Goal: Information Seeking & Learning: Learn about a topic

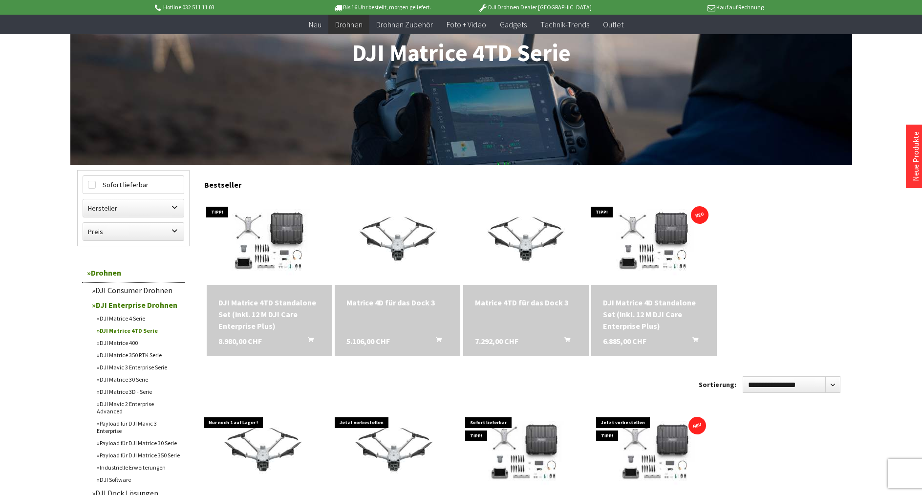
scroll to position [199, 0]
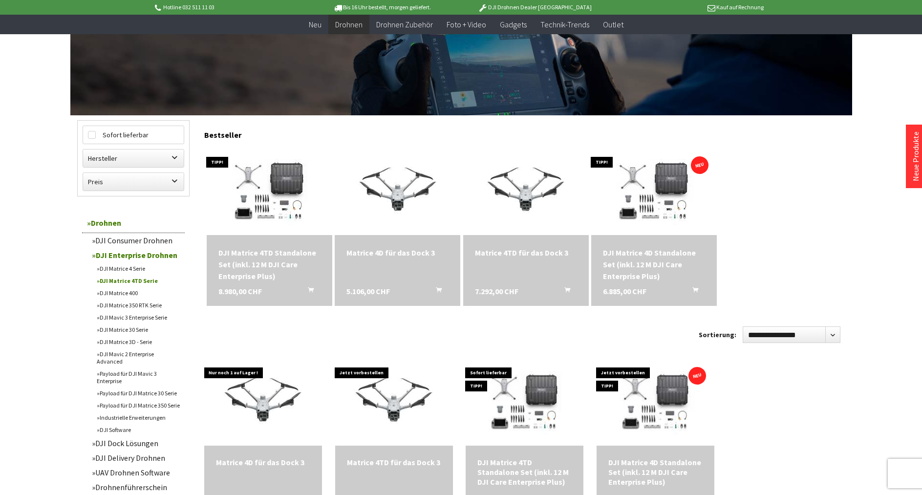
click at [516, 254] on div "Matrice 4TD für das Dock 3" at bounding box center [526, 253] width 102 height 12
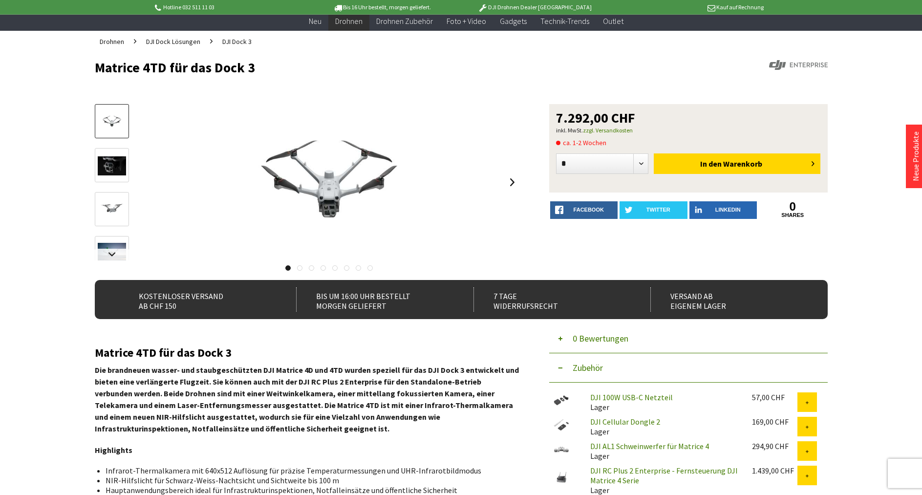
scroll to position [50, 0]
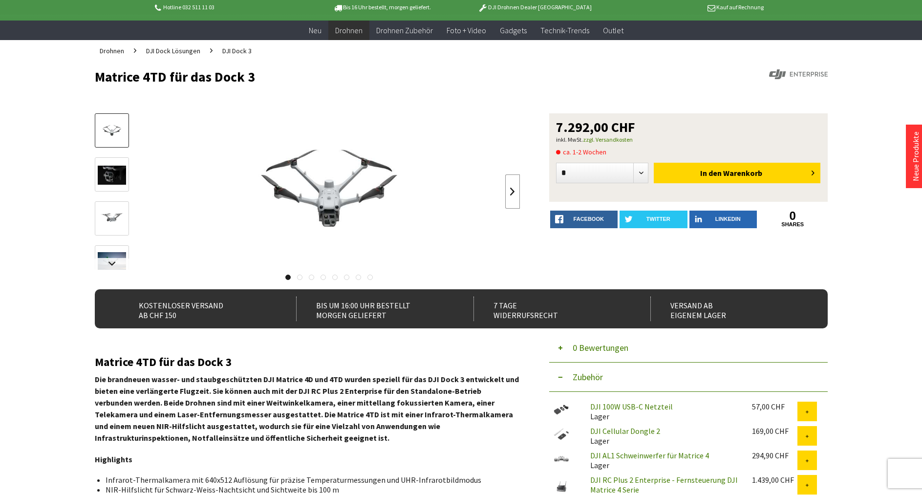
click at [514, 194] on link at bounding box center [512, 191] width 15 height 34
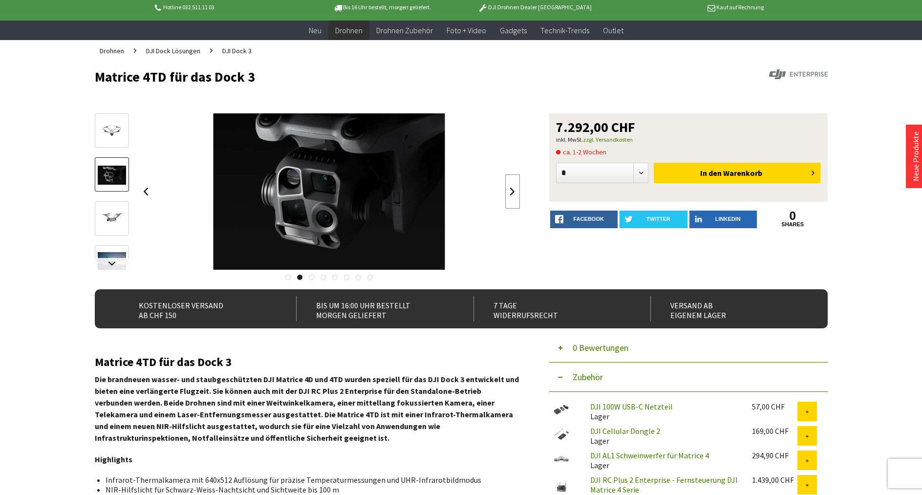
click at [514, 194] on link at bounding box center [512, 191] width 15 height 34
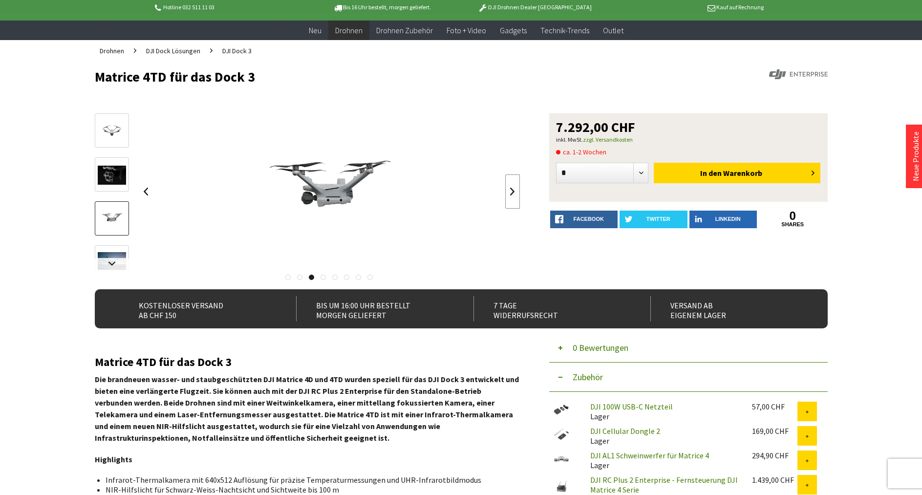
click at [509, 195] on link at bounding box center [512, 191] width 15 height 34
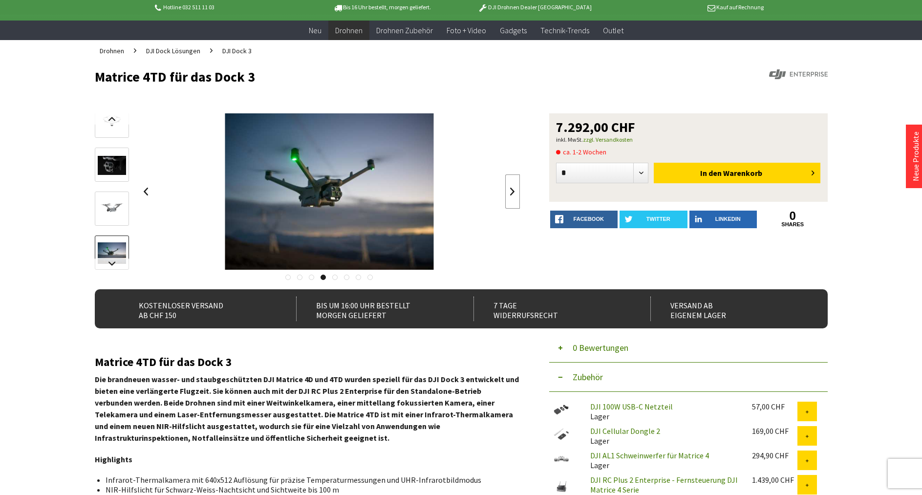
click at [509, 195] on link at bounding box center [512, 191] width 15 height 34
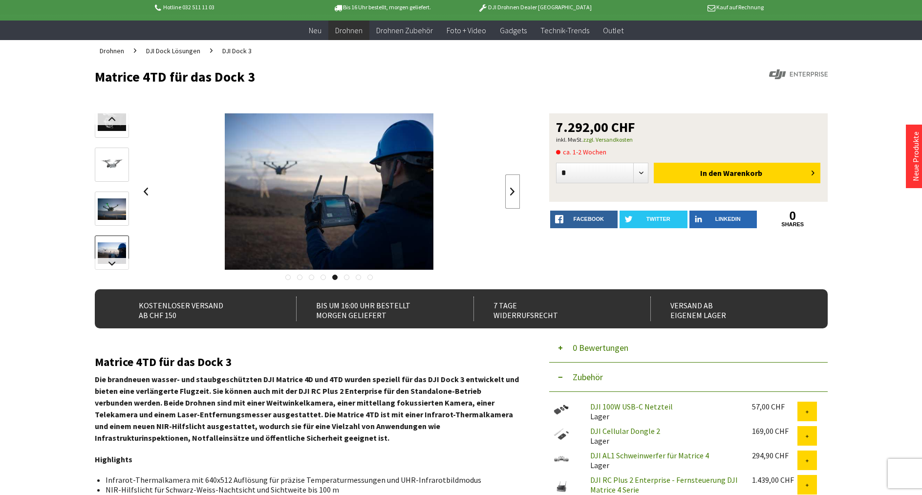
click at [509, 195] on link at bounding box center [512, 191] width 15 height 34
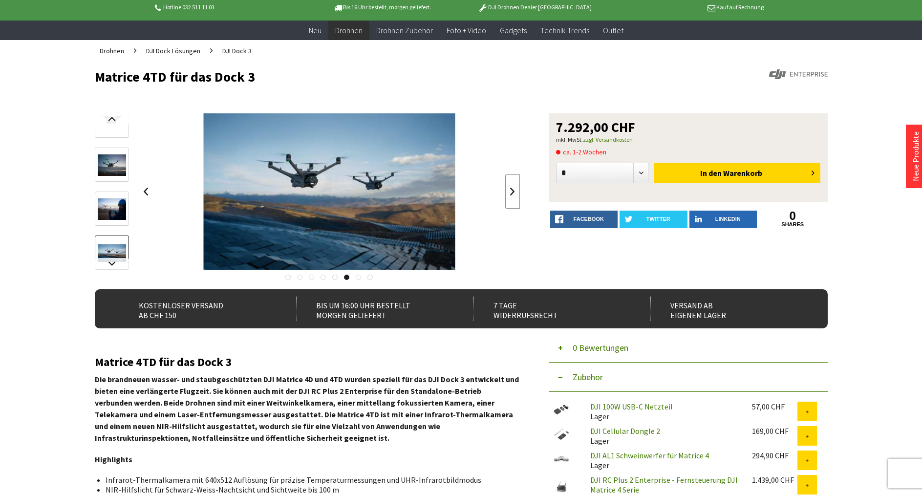
click at [509, 195] on link at bounding box center [512, 191] width 15 height 34
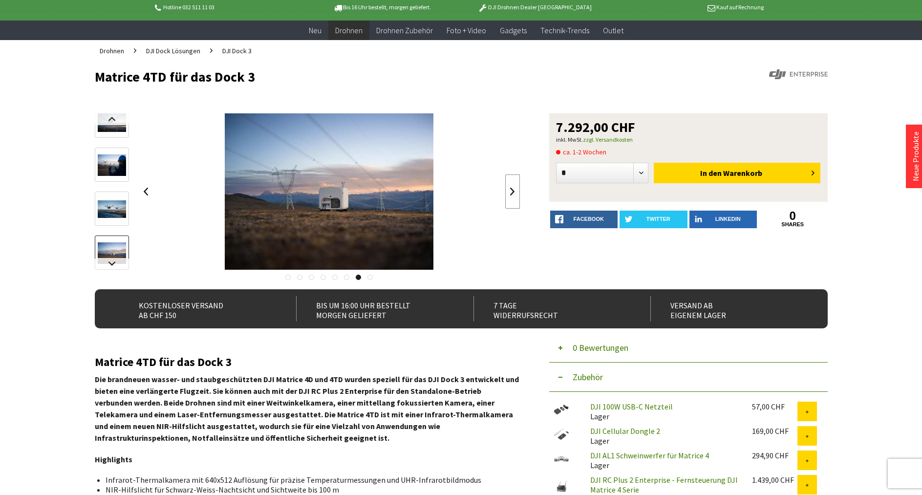
click at [509, 195] on link at bounding box center [512, 191] width 15 height 34
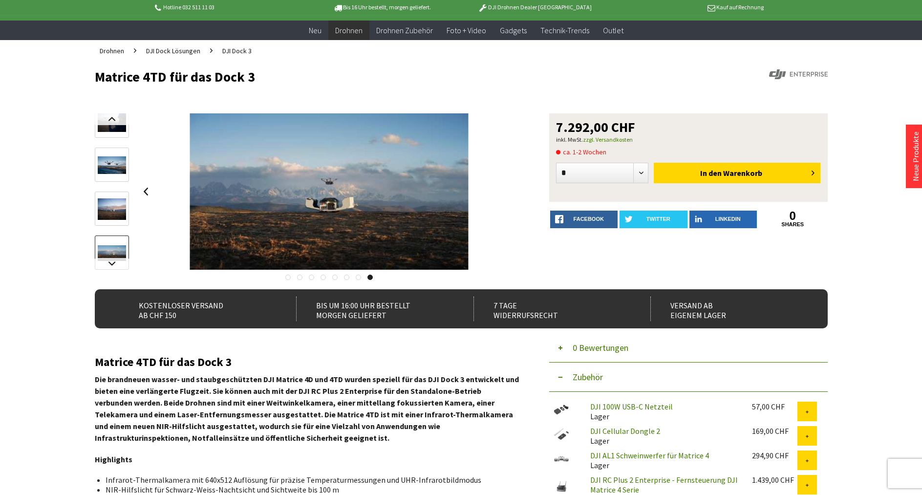
click at [509, 195] on div at bounding box center [330, 191] width 382 height 156
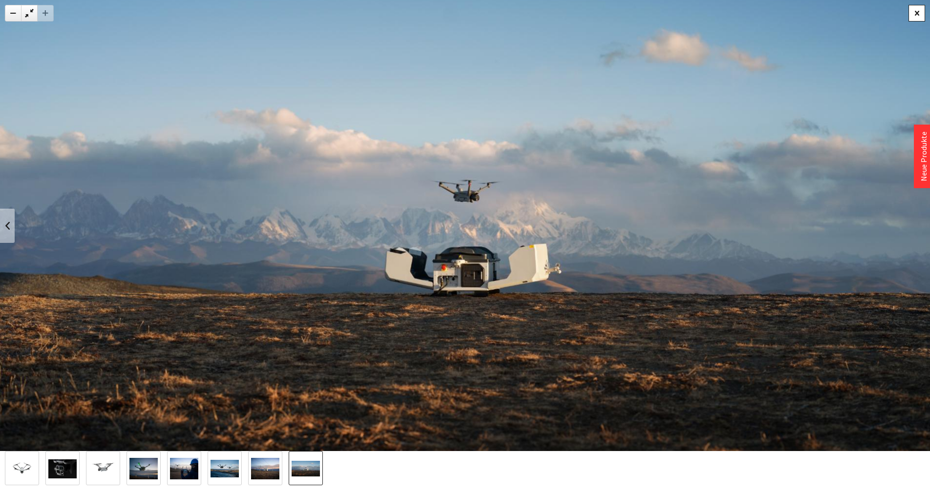
drag, startPoint x: 915, startPoint y: 9, endPoint x: 916, endPoint y: 15, distance: 5.9
click at [916, 9] on div at bounding box center [917, 13] width 17 height 17
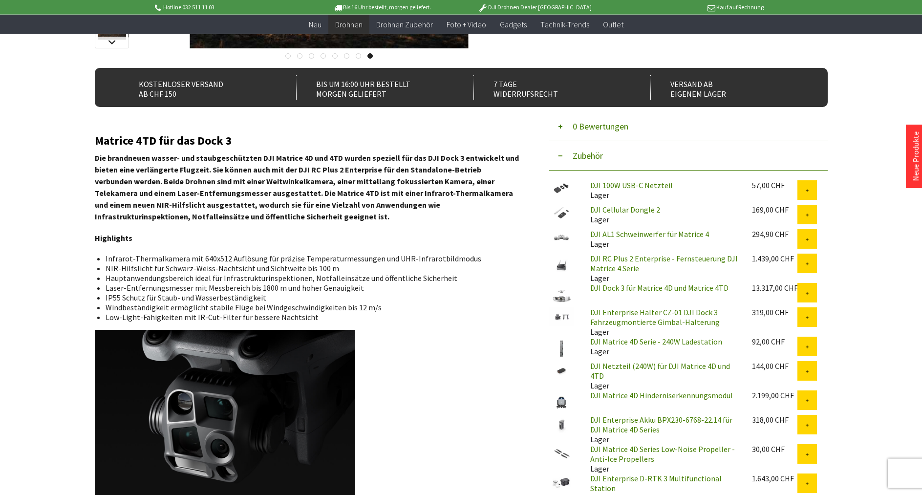
scroll to position [249, 0]
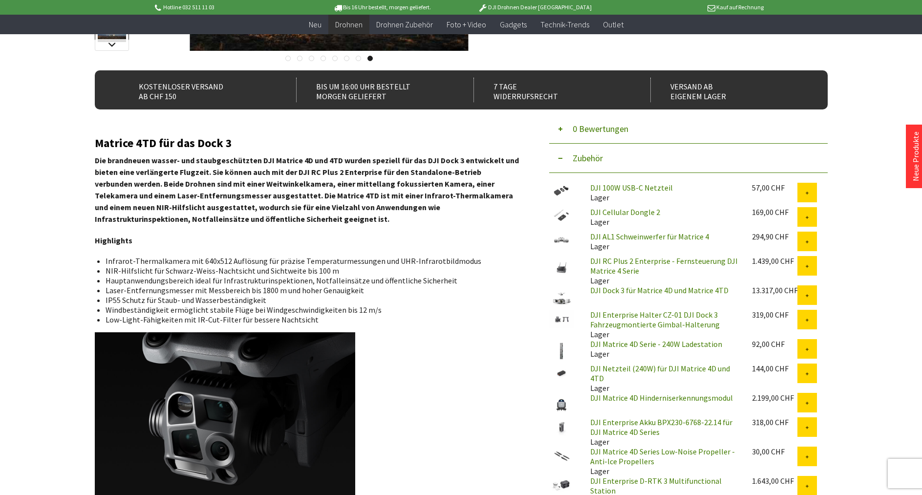
click at [635, 212] on link "DJI Cellular Dongle 2" at bounding box center [625, 212] width 70 height 10
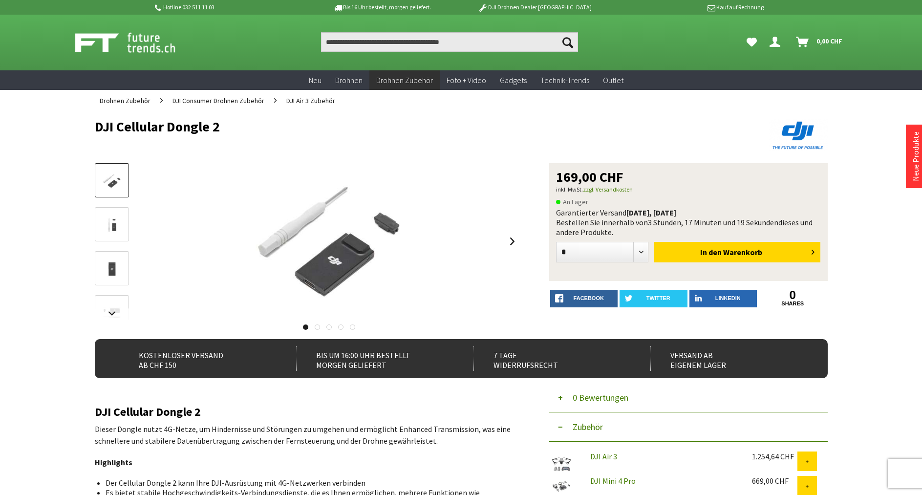
click at [116, 271] on img at bounding box center [112, 268] width 28 height 19
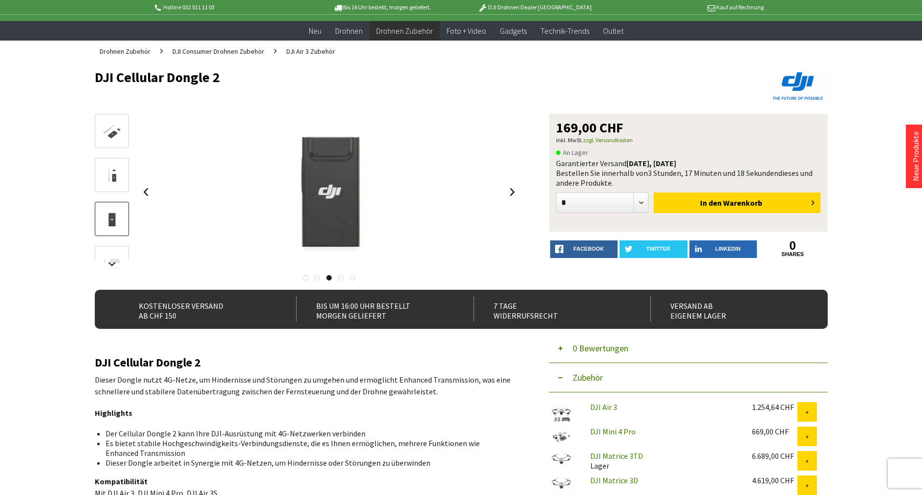
scroll to position [50, 0]
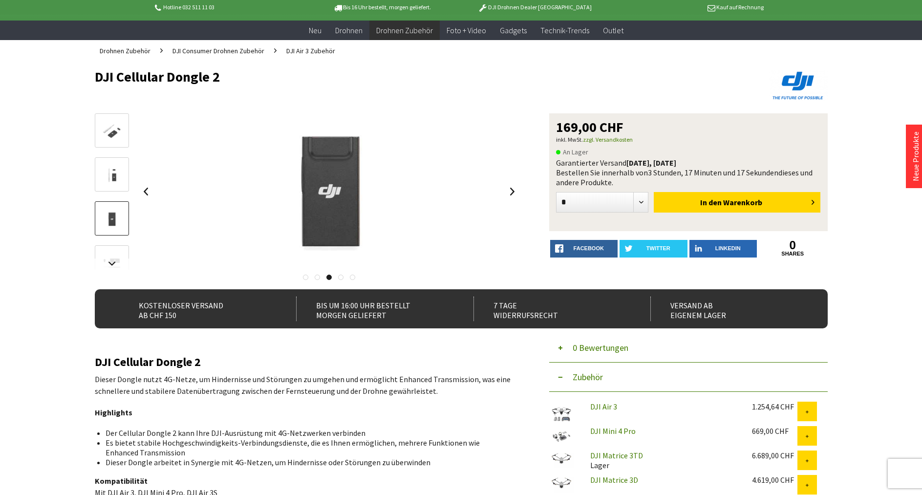
click at [110, 255] on img at bounding box center [112, 263] width 28 height 19
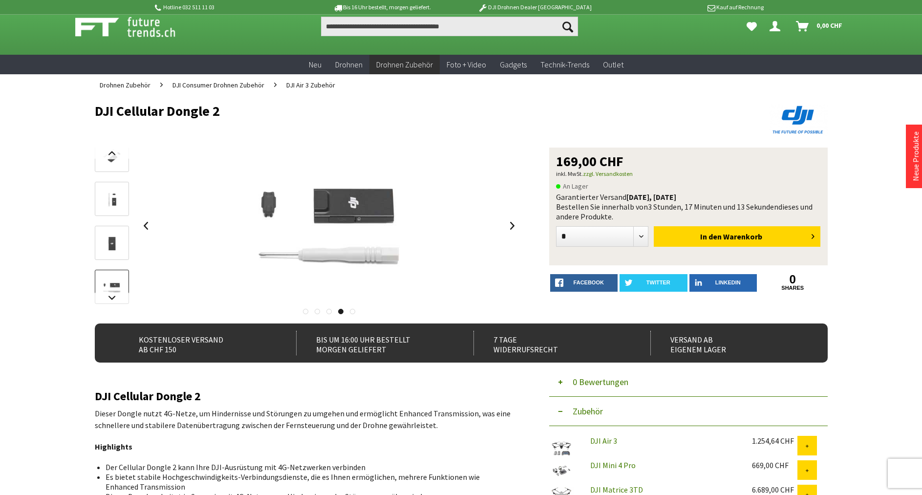
scroll to position [0, 0]
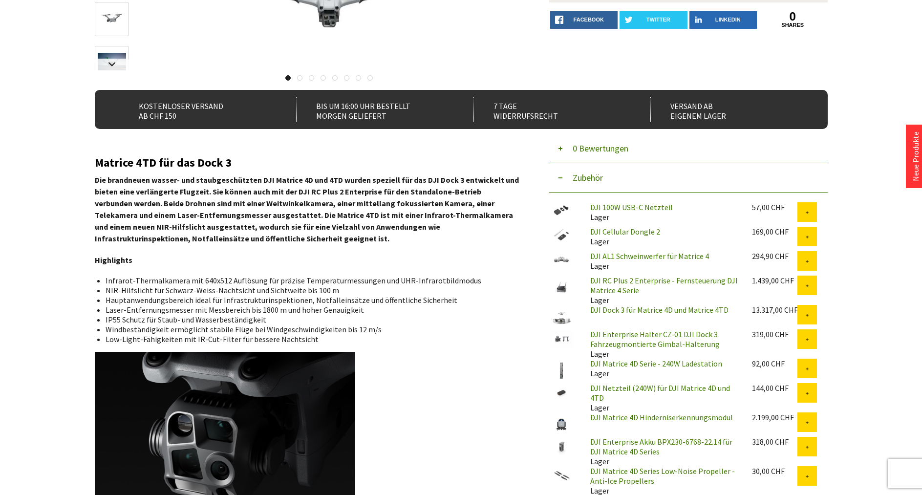
scroll to position [249, 0]
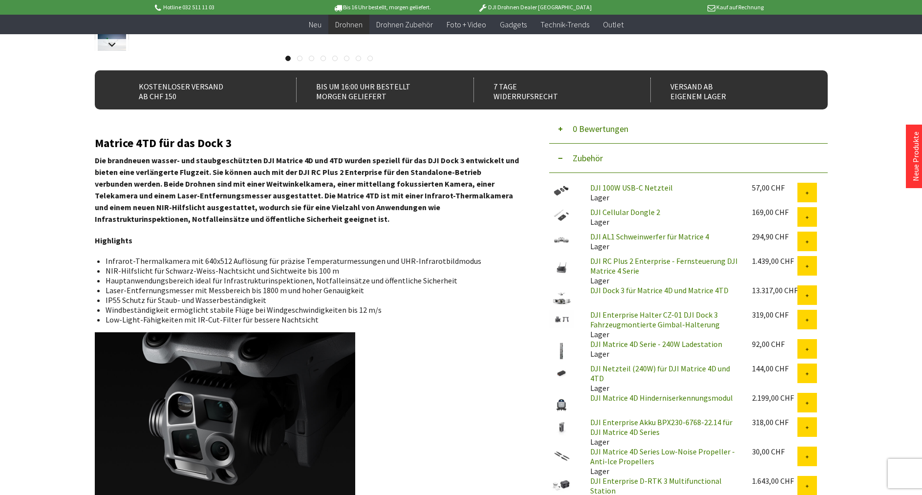
click at [644, 236] on link "DJI AL1 Schweinwerfer für Matrice 4" at bounding box center [649, 237] width 119 height 10
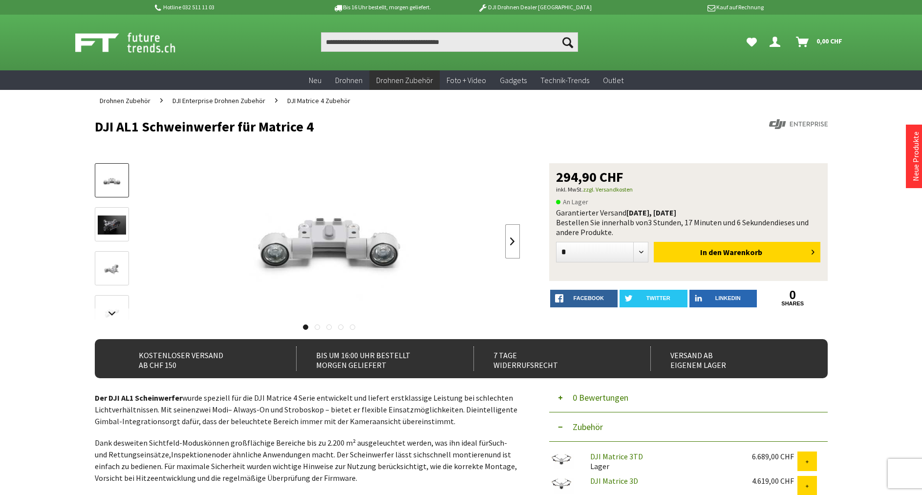
click at [512, 245] on link at bounding box center [512, 241] width 15 height 34
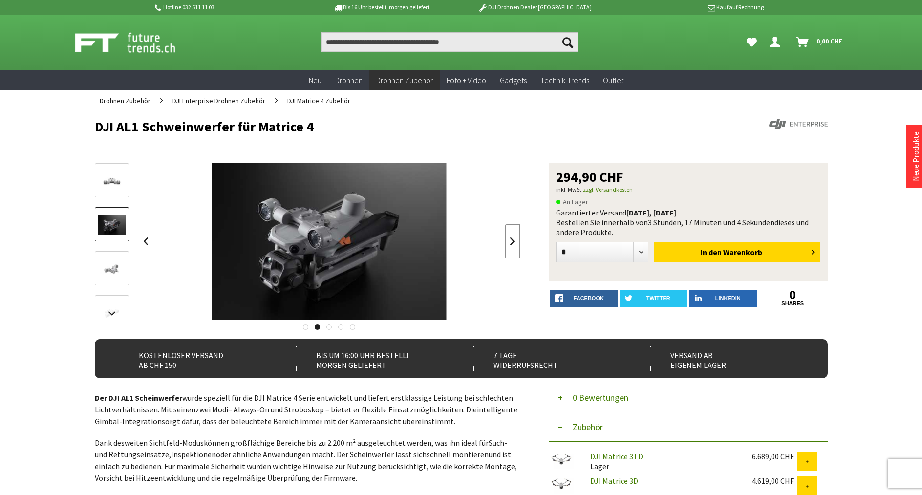
click at [512, 245] on link at bounding box center [512, 241] width 15 height 34
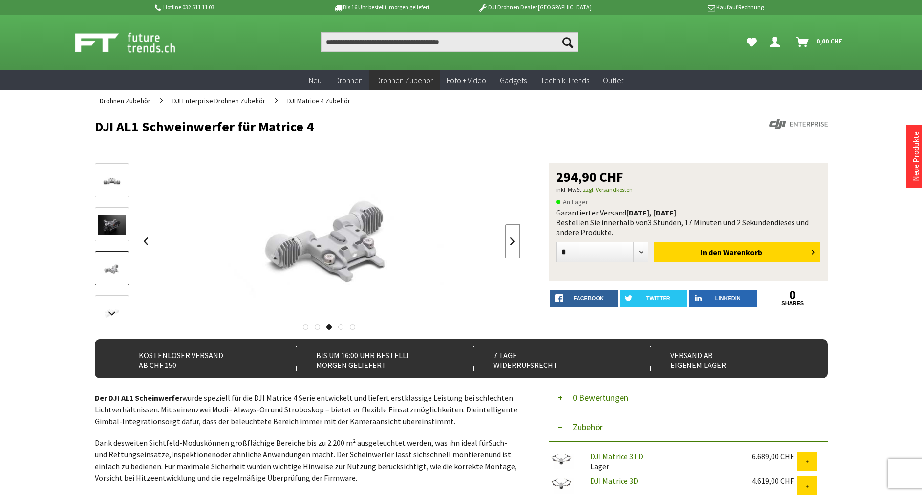
click at [512, 245] on link at bounding box center [512, 241] width 15 height 34
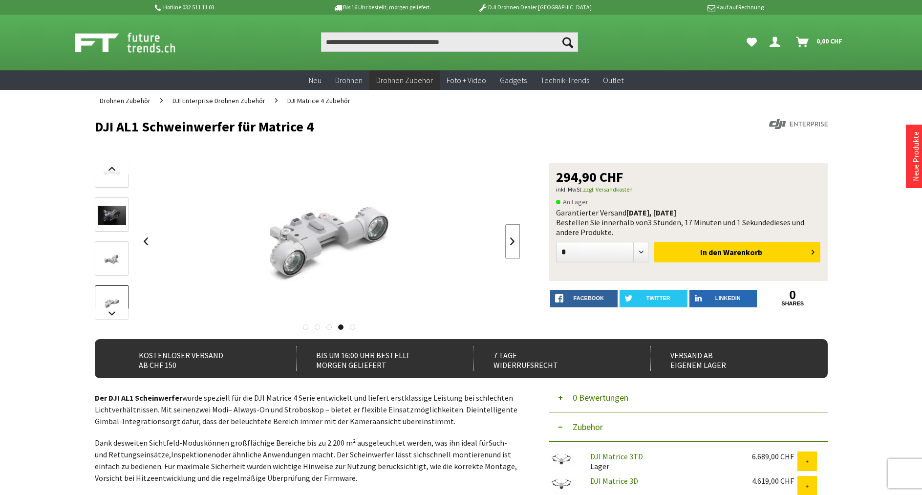
click at [512, 245] on link at bounding box center [512, 241] width 15 height 34
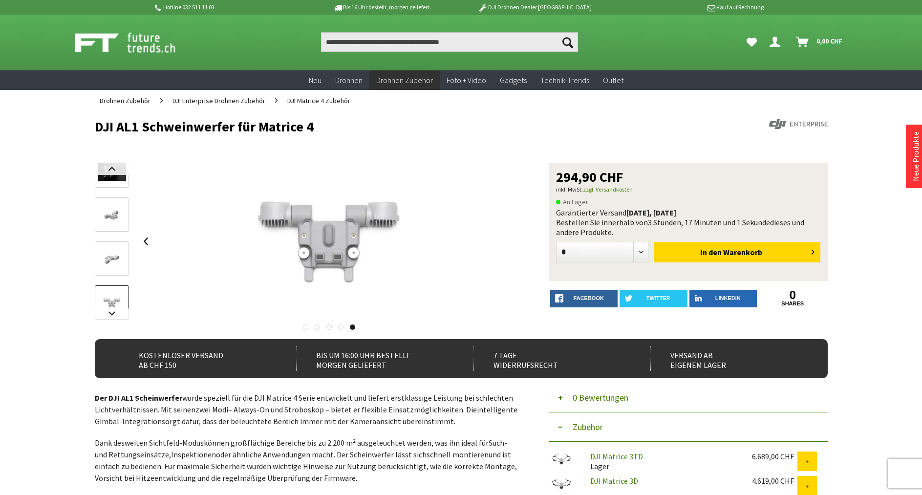
click at [512, 245] on div at bounding box center [330, 241] width 382 height 156
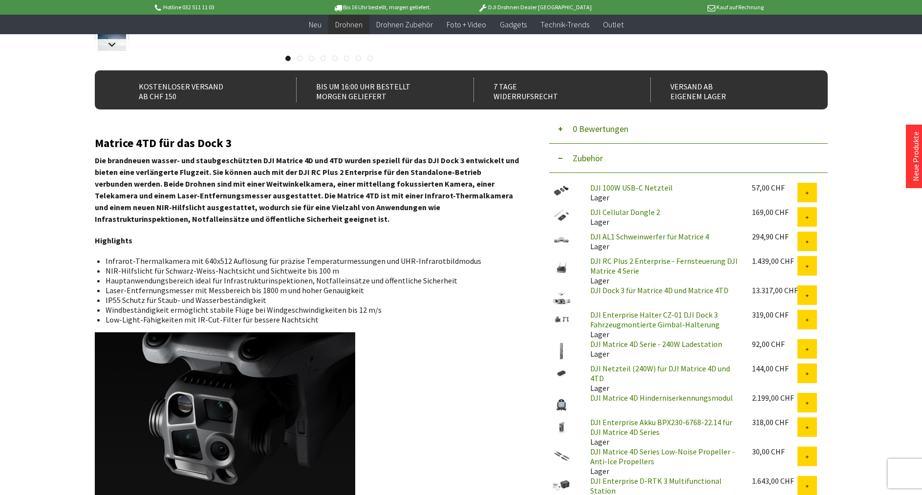
scroll to position [299, 0]
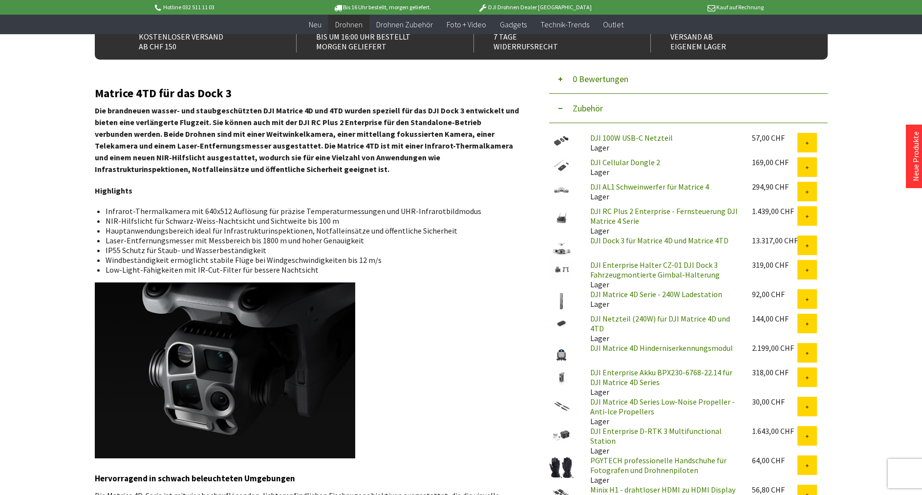
click at [621, 294] on link "DJI Matrice 4D Serie - 240W Ladestation" at bounding box center [656, 294] width 132 height 10
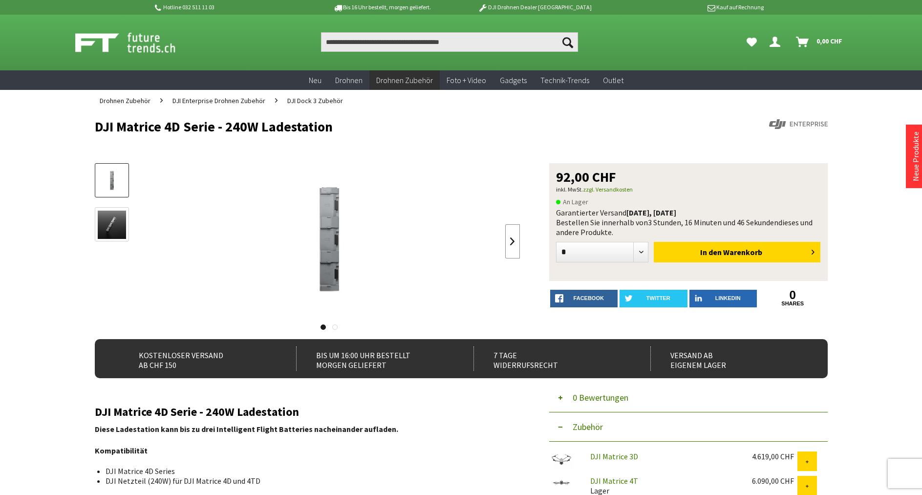
click at [511, 239] on link at bounding box center [512, 241] width 15 height 34
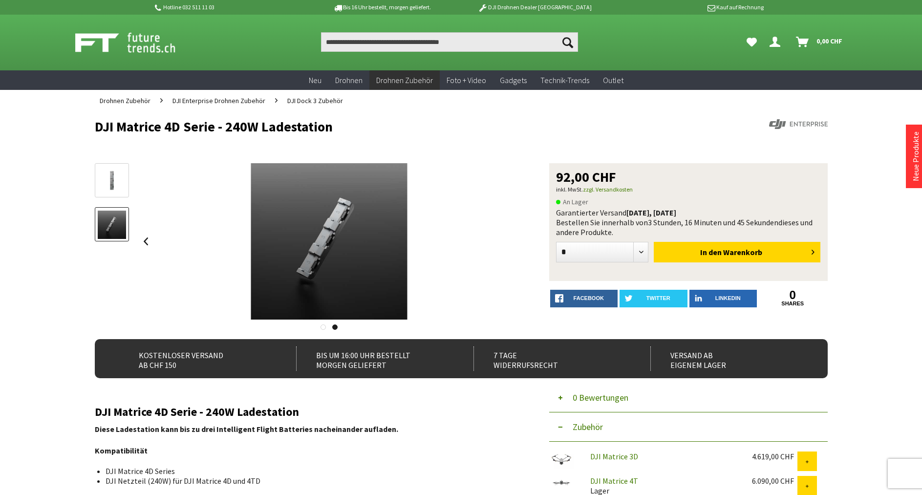
click at [511, 239] on div at bounding box center [330, 241] width 382 height 156
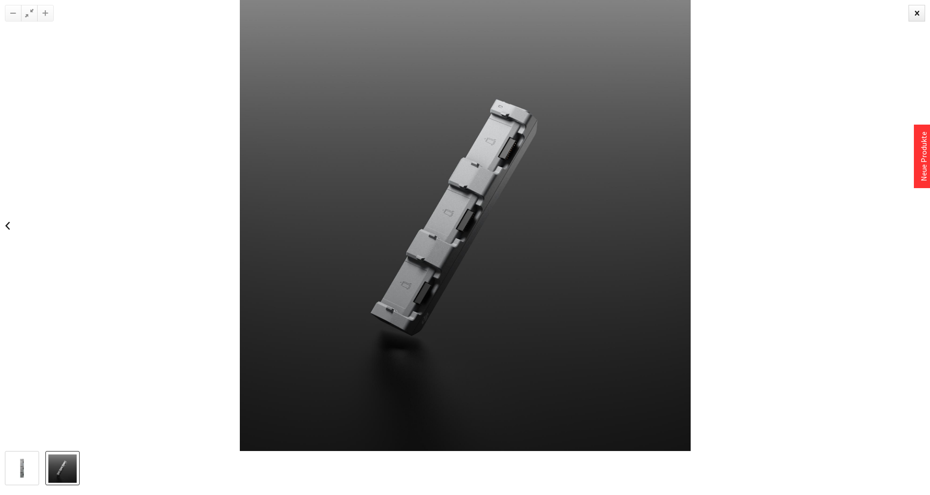
click at [23, 477] on img at bounding box center [22, 468] width 28 height 28
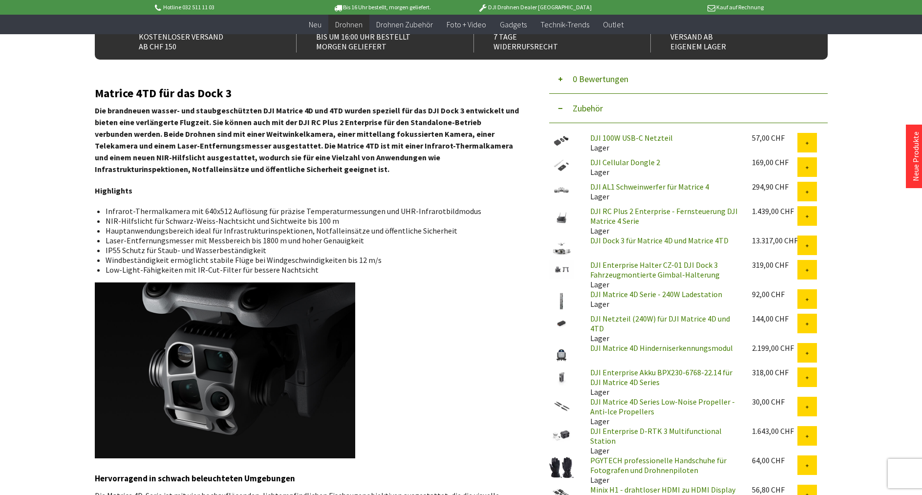
scroll to position [299, 0]
click at [694, 344] on link "DJI Matrice 4D Hinderniserkennungsmodul" at bounding box center [661, 348] width 143 height 10
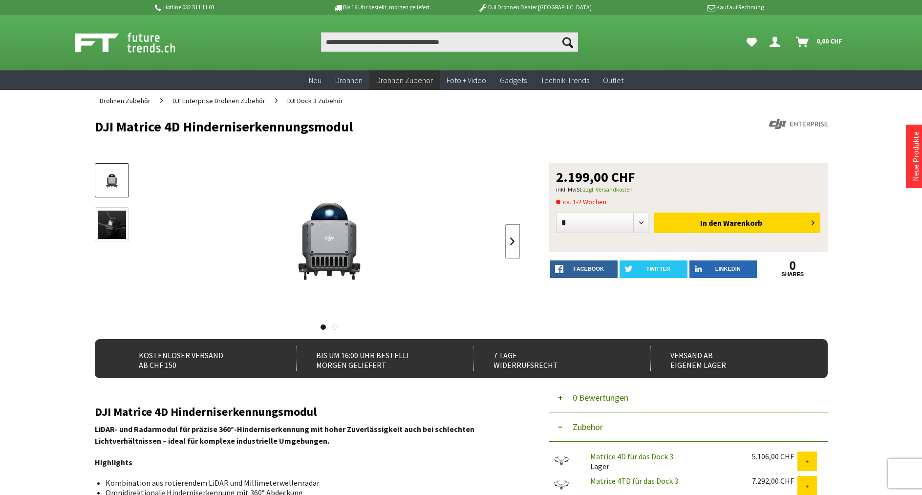
click at [510, 245] on link at bounding box center [512, 241] width 15 height 34
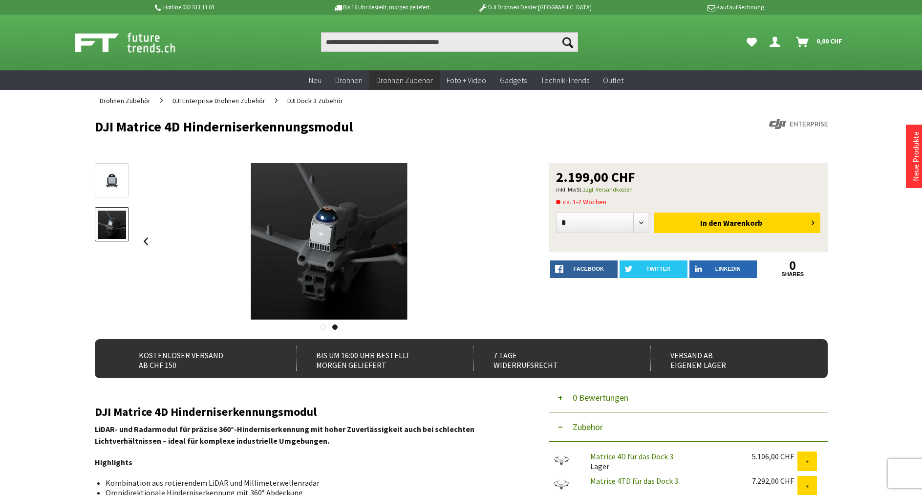
click at [510, 245] on div at bounding box center [330, 241] width 382 height 156
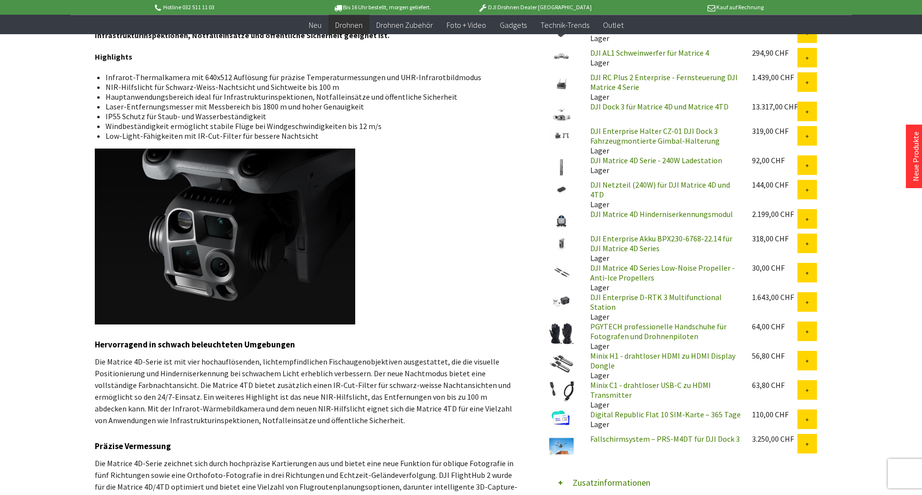
scroll to position [448, 0]
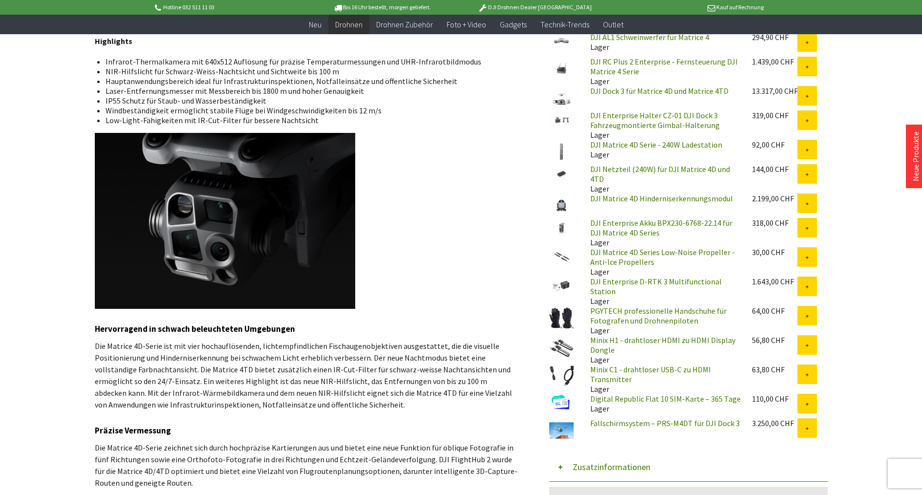
click at [654, 335] on link "Minix H1 - drahtloser HDMI zu HDMI Display Dongle" at bounding box center [662, 345] width 145 height 20
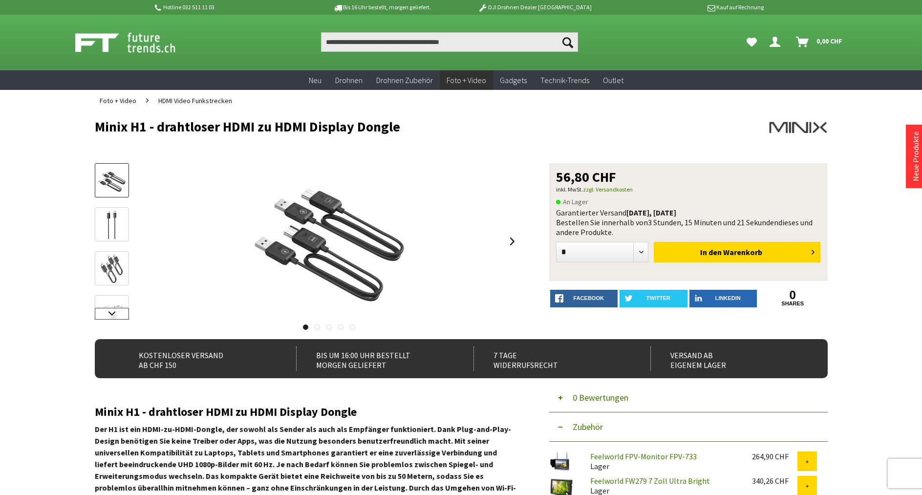
click at [109, 314] on link at bounding box center [112, 314] width 34 height 12
click at [112, 259] on link at bounding box center [112, 249] width 34 height 34
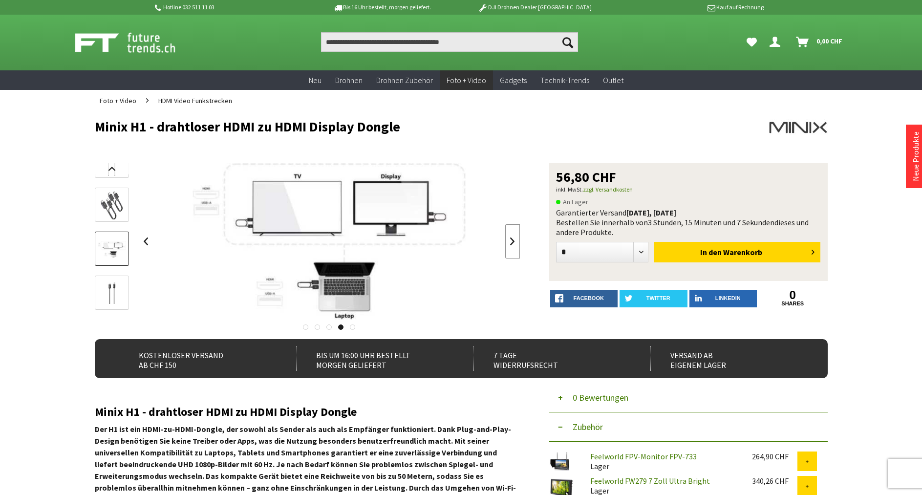
click at [508, 243] on link at bounding box center [512, 241] width 15 height 34
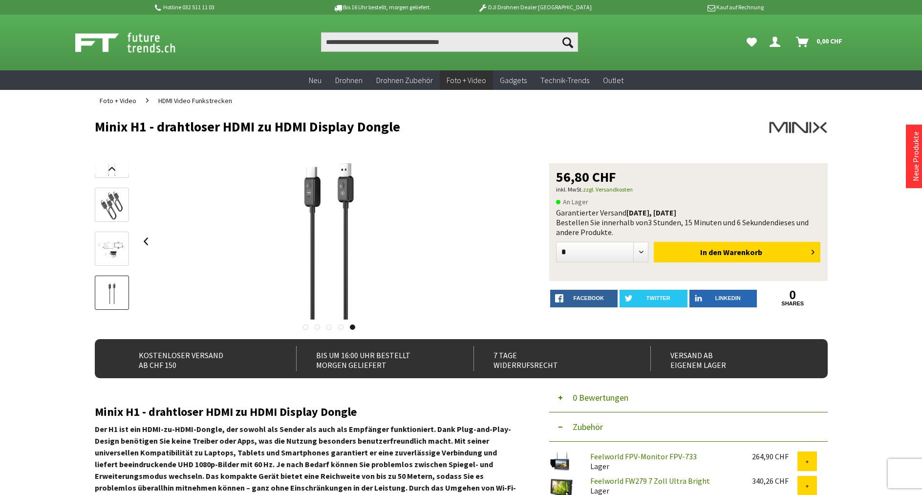
click at [508, 243] on div at bounding box center [330, 241] width 382 height 156
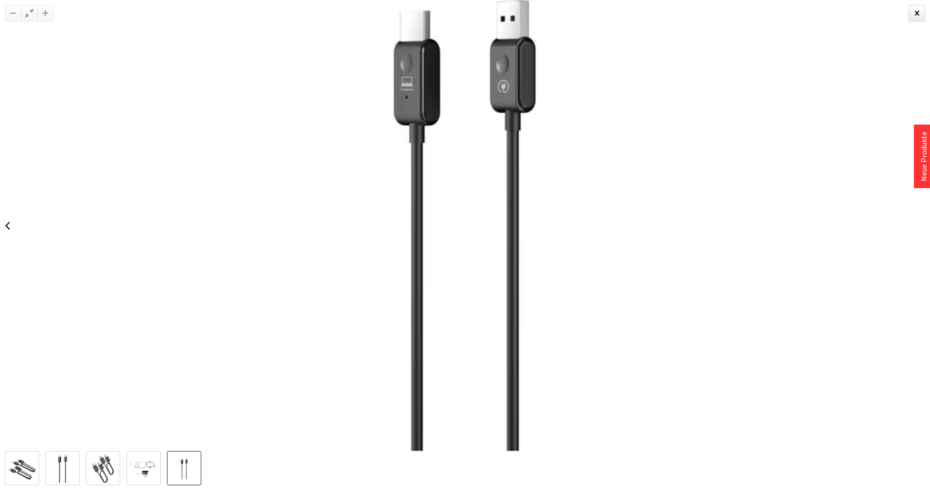
click at [112, 471] on img at bounding box center [103, 468] width 22 height 28
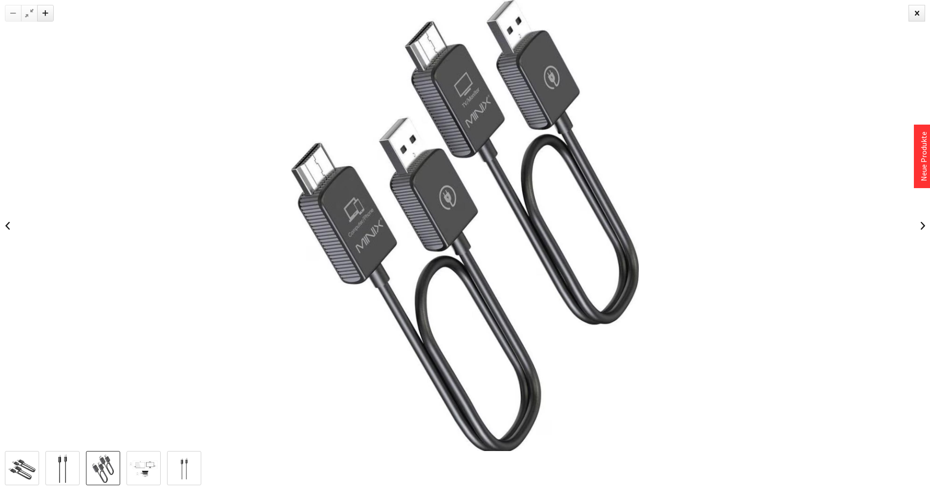
click at [60, 468] on img at bounding box center [62, 468] width 9 height 28
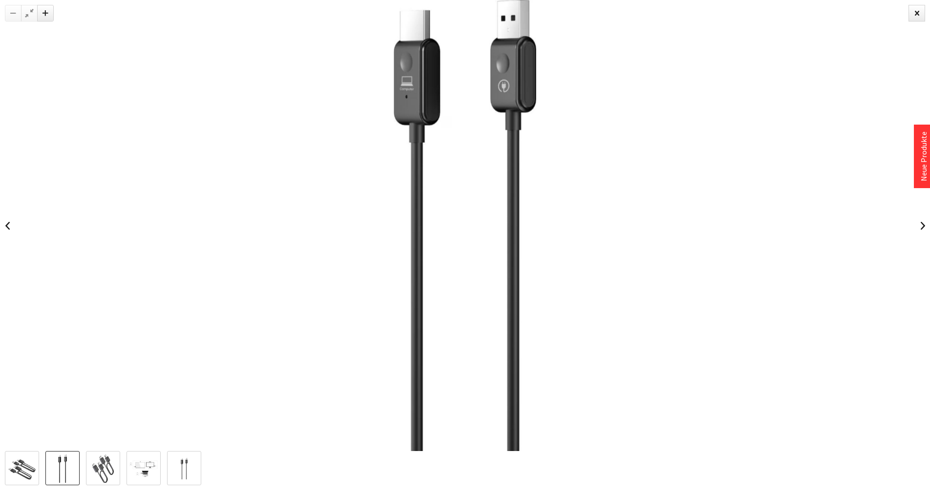
click at [10, 475] on img at bounding box center [22, 468] width 28 height 28
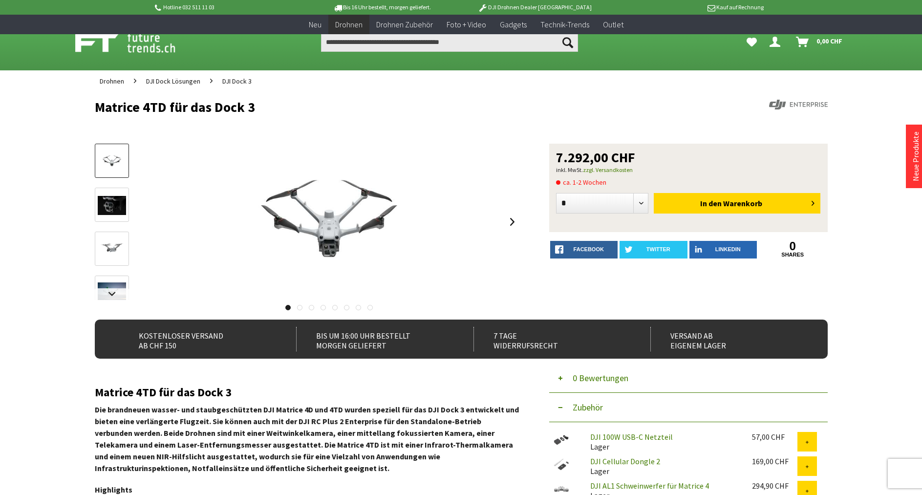
scroll to position [448, 0]
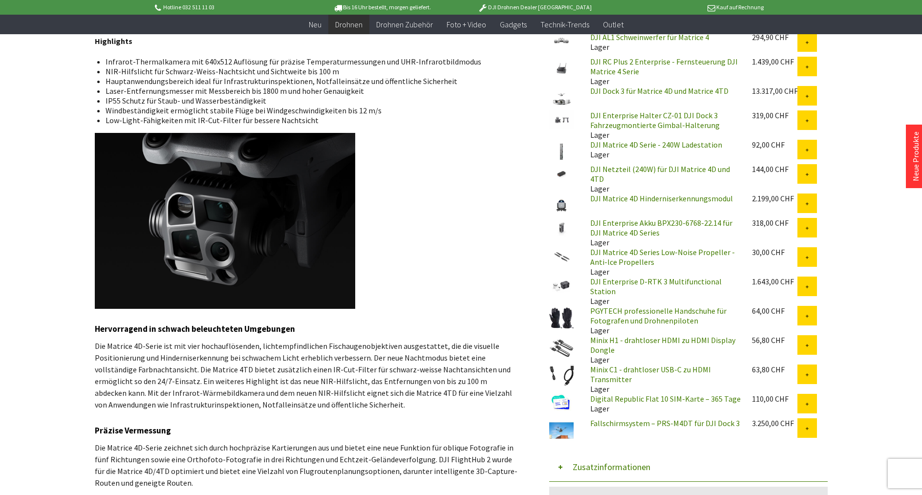
click at [606, 229] on link "DJI Enterprise Akku BPX230-6768-22.14 für DJI Matrice 4D Series" at bounding box center [661, 228] width 142 height 20
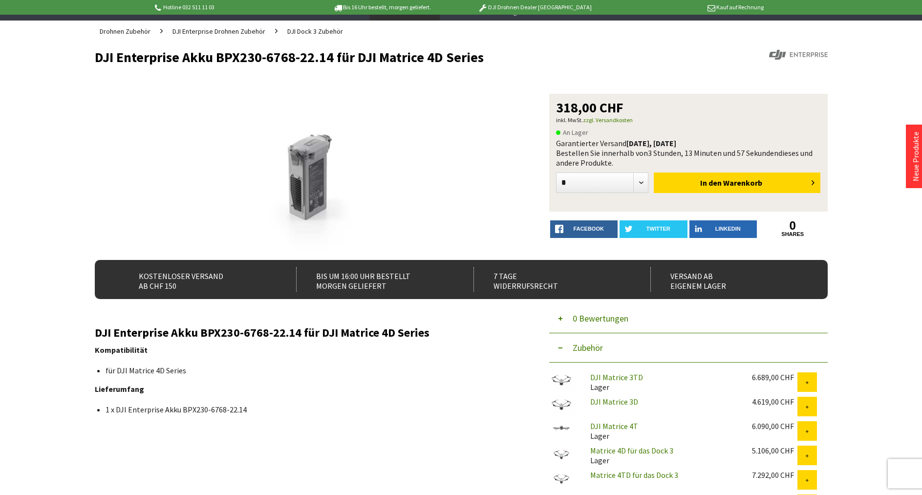
scroll to position [100, 0]
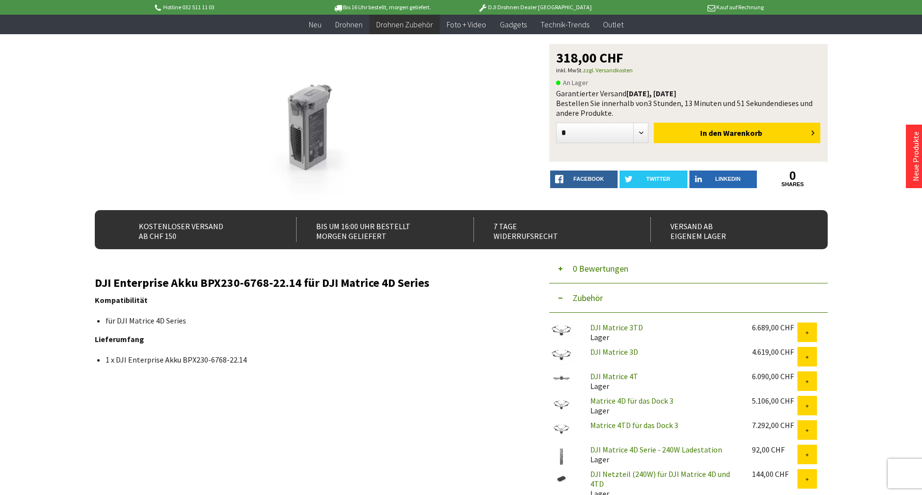
click at [608, 376] on link "DJI Matrice 4T" at bounding box center [614, 376] width 48 height 10
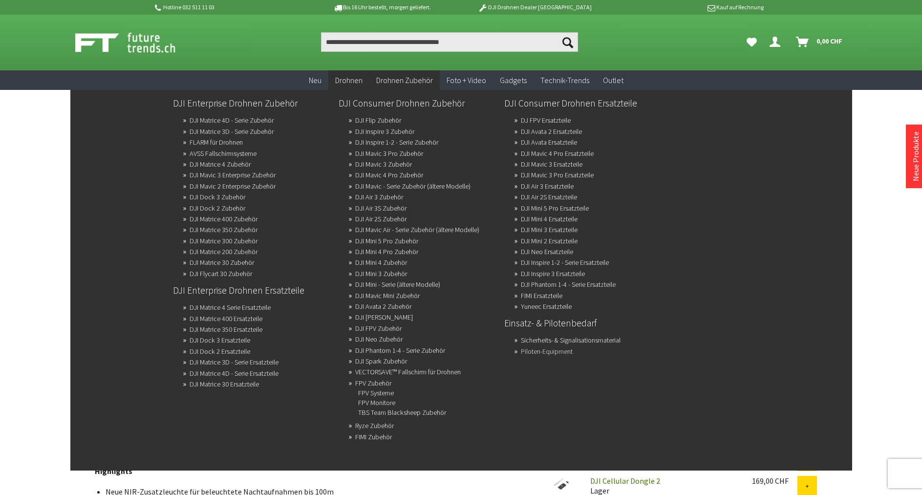
click at [547, 352] on link "Piloten-Equipment" at bounding box center [547, 351] width 52 height 14
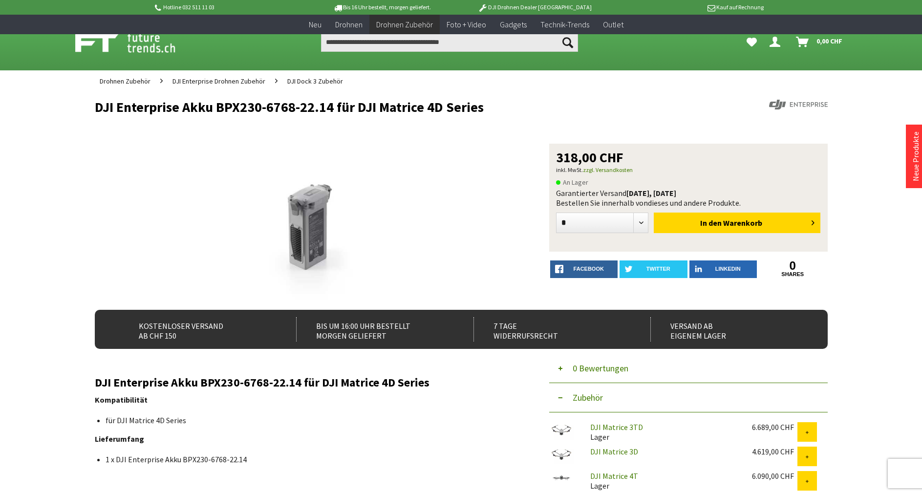
scroll to position [100, 0]
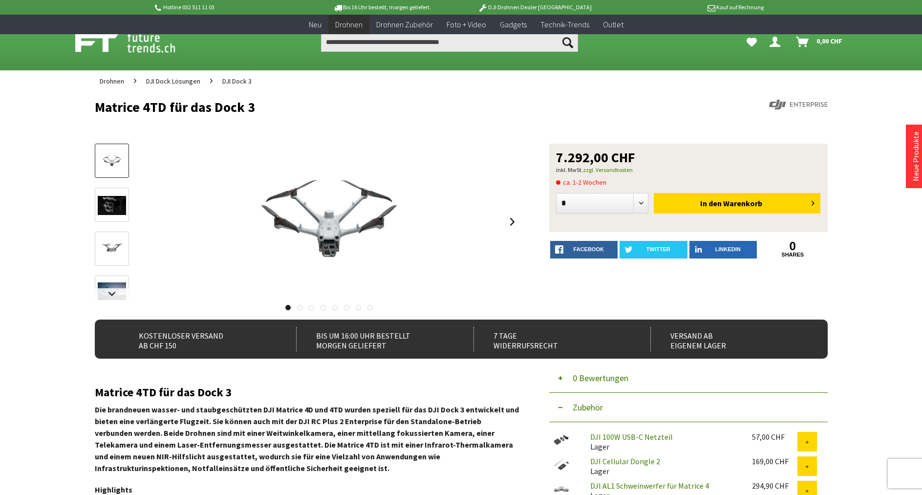
scroll to position [448, 0]
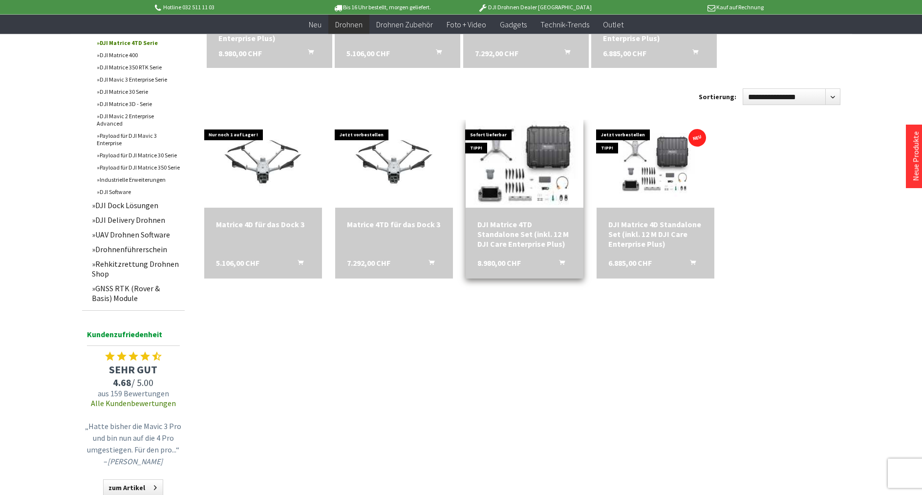
scroll to position [448, 0]
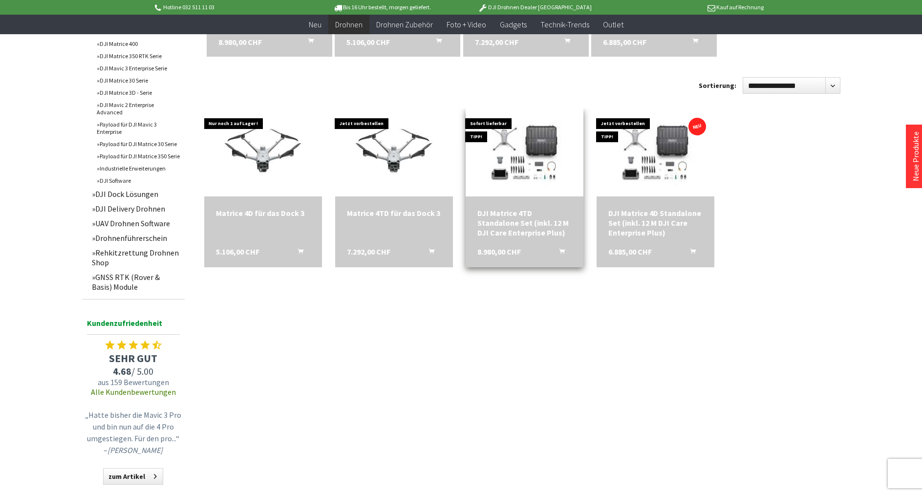
click at [526, 220] on div "DJI Matrice 4TD Standalone Set (inkl. 12 M DJI Care Enterprise Plus)" at bounding box center [524, 222] width 94 height 29
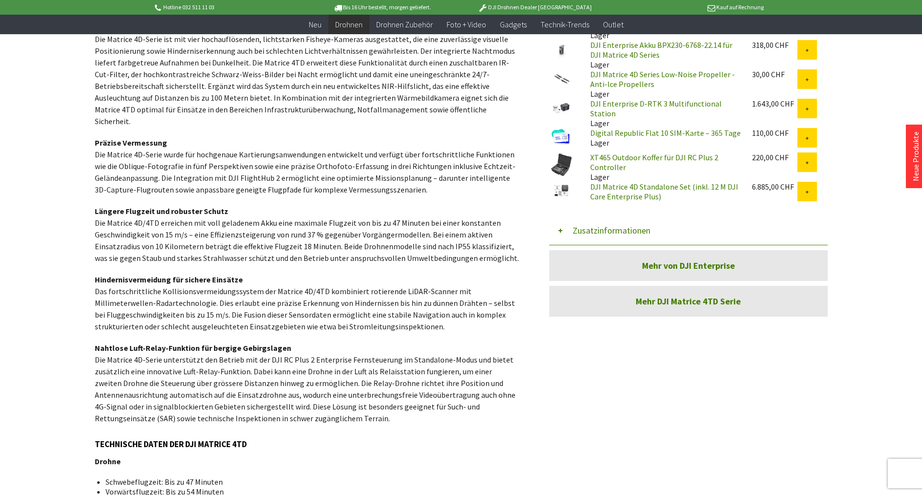
scroll to position [299, 0]
